Goal: Information Seeking & Learning: Learn about a topic

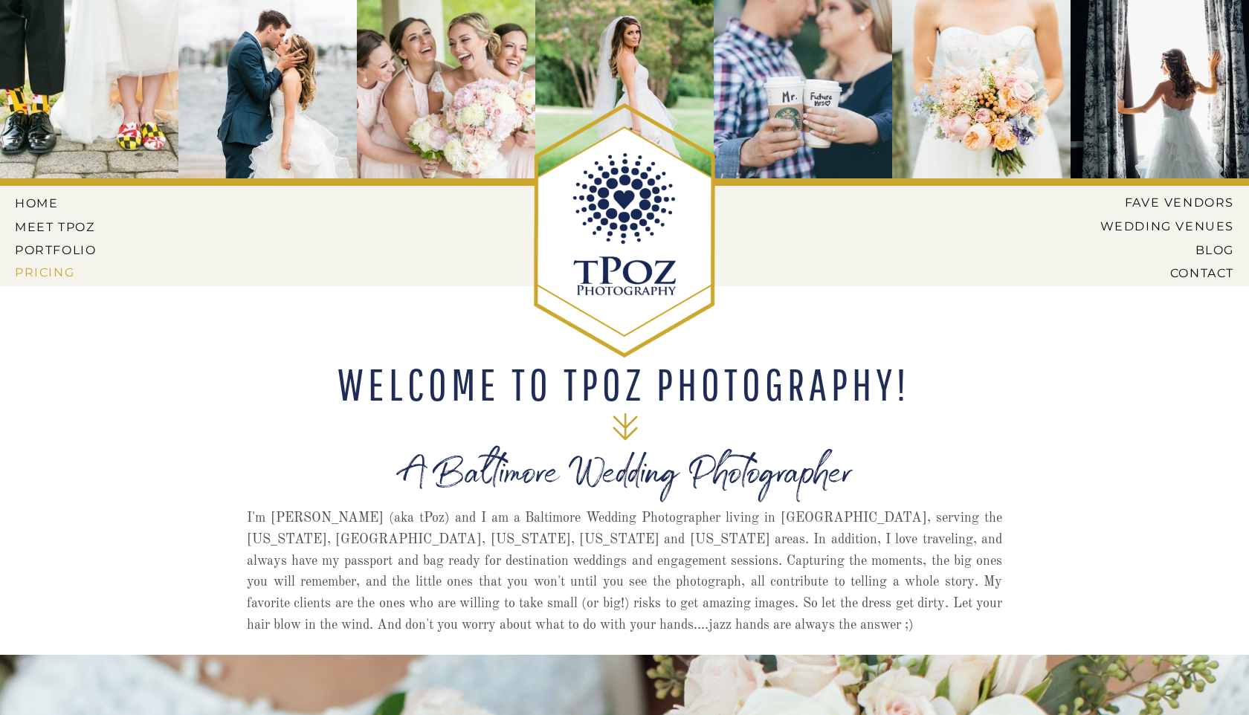
click at [45, 274] on nav "Pricing" at bounding box center [57, 271] width 85 height 13
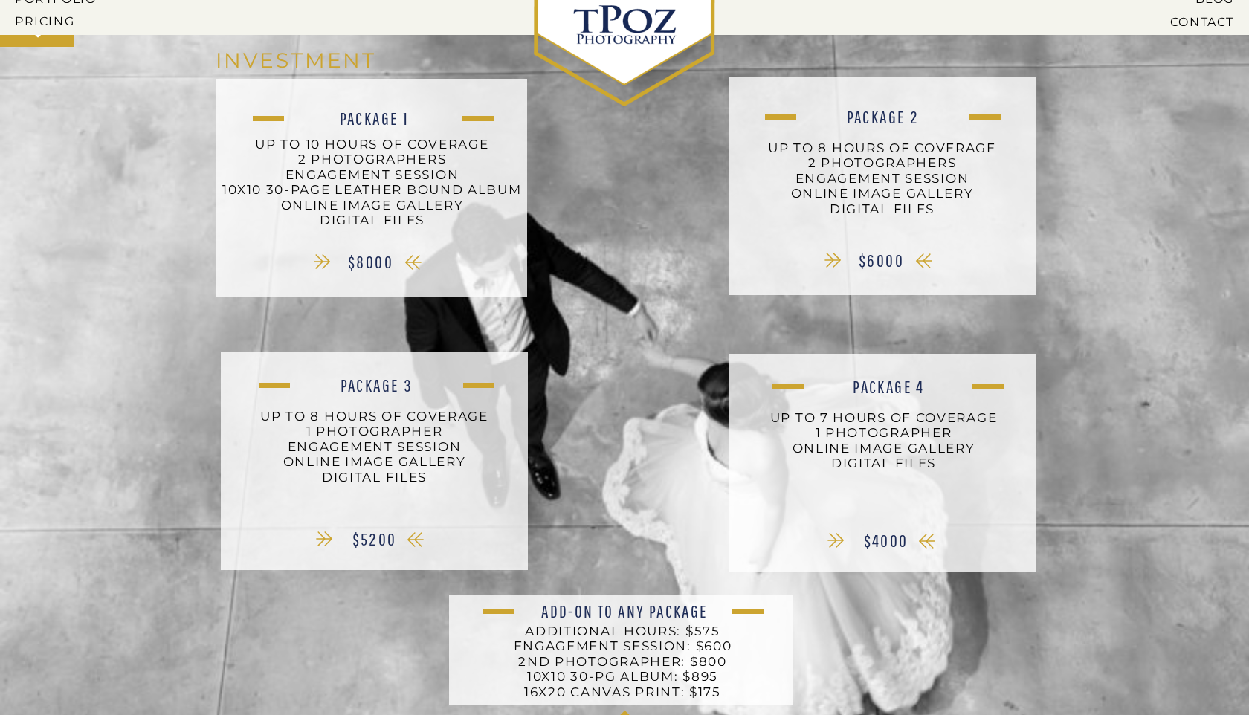
scroll to position [237, 0]
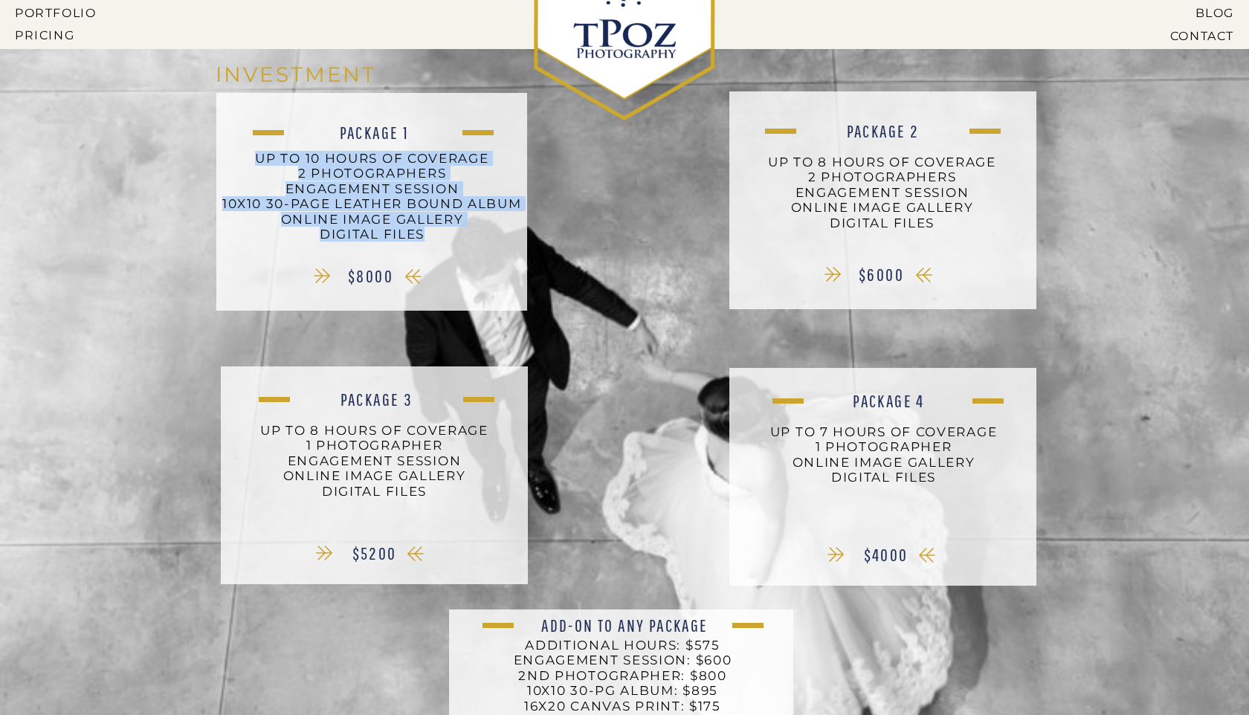
drag, startPoint x: 257, startPoint y: 158, endPoint x: 428, endPoint y: 251, distance: 195.3
click at [428, 251] on p "UP TO 10 HOURS OF COVERAGE 2 PHOTOGRAPHERS ENGAGEMENT SESSION 10X10 30-PAGE LEA…" at bounding box center [372, 206] width 304 height 111
copy p "UP TO 10 HOURS OF COVERAGE 2 PHOTOGRAPHERS ENGAGEMENT SESSION 10X10 30-PAGE LEA…"
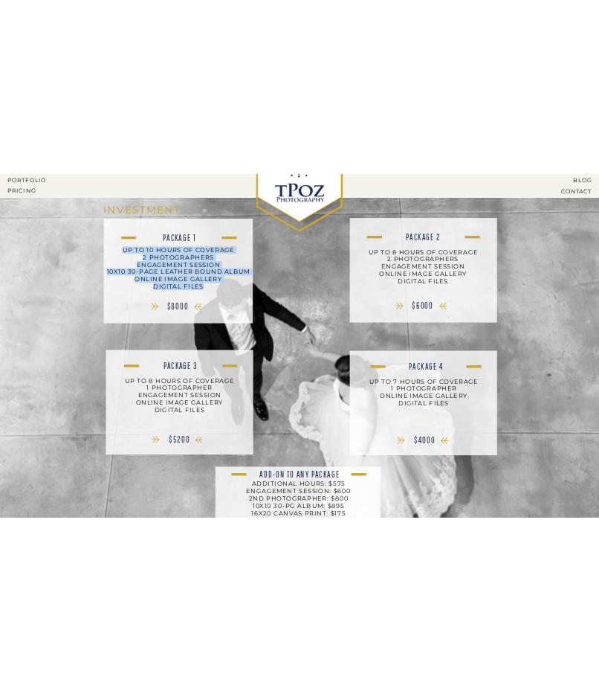
scroll to position [155, 0]
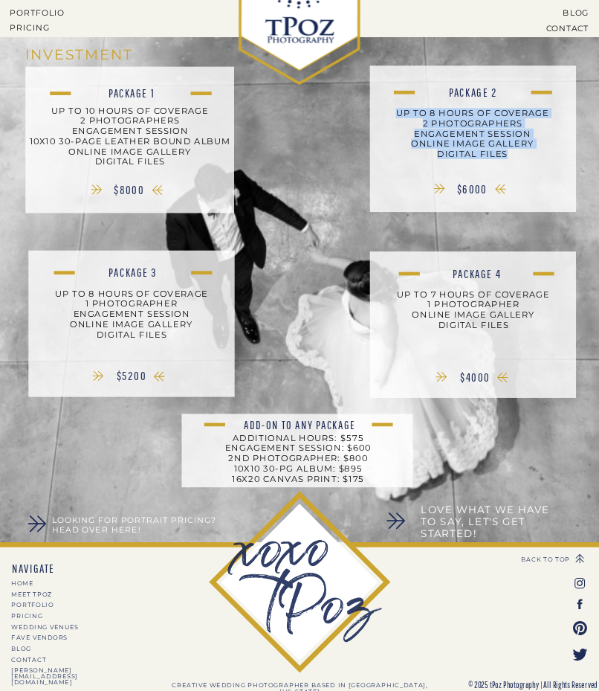
drag, startPoint x: 394, startPoint y: 110, endPoint x: 515, endPoint y: 157, distance: 130.0
click at [515, 157] on p "up to 8 hours of coverage 2 photographers engagement session online image galle…" at bounding box center [473, 140] width 202 height 64
copy p "up to 8 hours of coverage 2 photographers engagement session online image galle…"
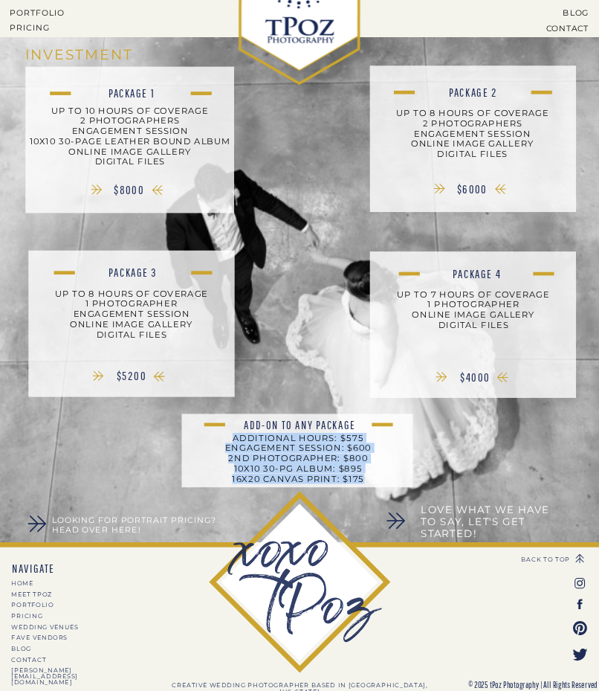
drag, startPoint x: 233, startPoint y: 438, endPoint x: 378, endPoint y: 476, distance: 149.9
click at [378, 476] on p "Additional Hours: $575 Engagement Session: $600 2nd Photographer: $800 10x10 30…" at bounding box center [299, 461] width 202 height 57
copy p "Additional Hours: $575 Engagement Session: $600 2nd Photographer: $800 10x10 30…"
